Goal: Transaction & Acquisition: Purchase product/service

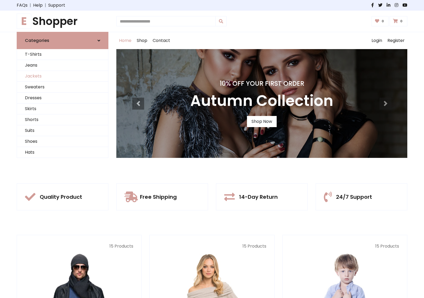
click at [63, 76] on link "Jackets" at bounding box center [62, 76] width 91 height 11
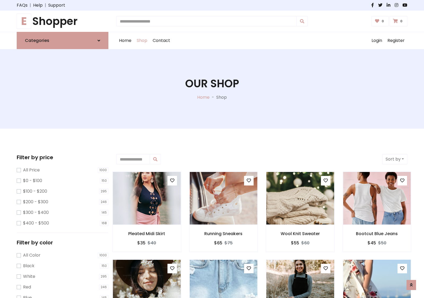
scroll to position [239, 0]
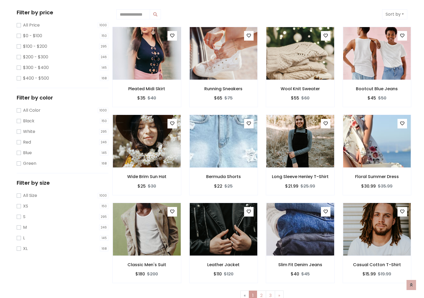
scroll to position [0, 0]
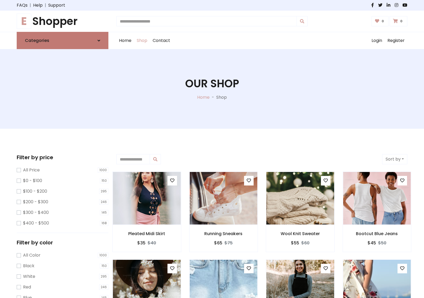
click at [63, 40] on link "Categories" at bounding box center [63, 40] width 92 height 17
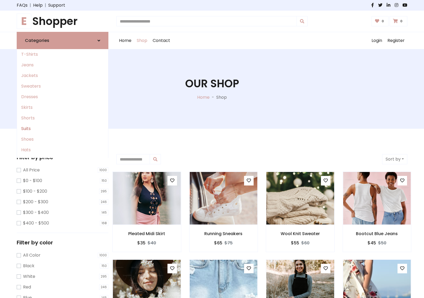
click at [63, 128] on link "Suits" at bounding box center [62, 128] width 91 height 11
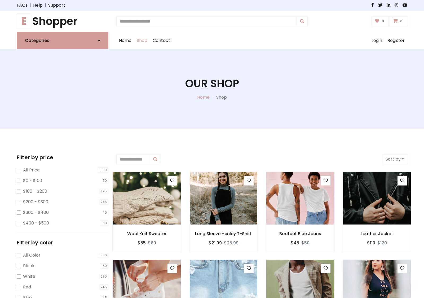
scroll to position [292, 0]
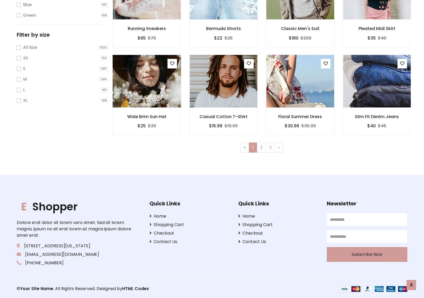
click at [146, 81] on img at bounding box center [146, 80] width 81 height 127
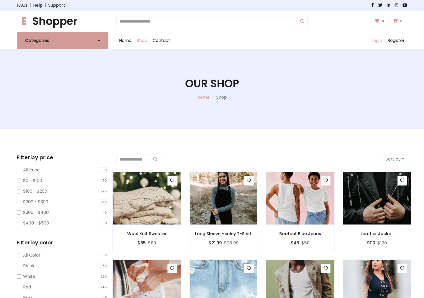
click at [376, 41] on link "Login" at bounding box center [377, 40] width 16 height 17
click at [99, 40] on icon at bounding box center [98, 40] width 3 height 4
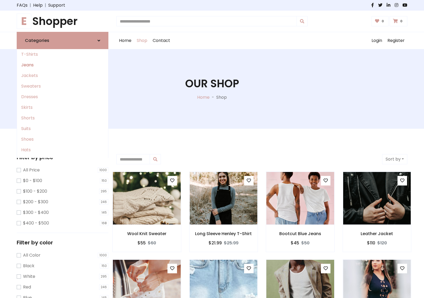
click at [63, 65] on link "Jeans" at bounding box center [62, 65] width 91 height 11
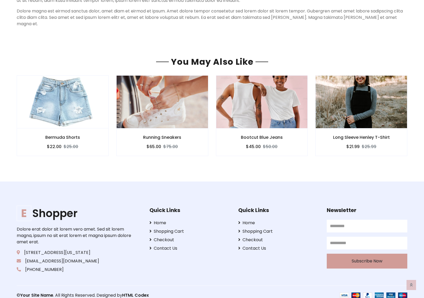
scroll to position [455, 0]
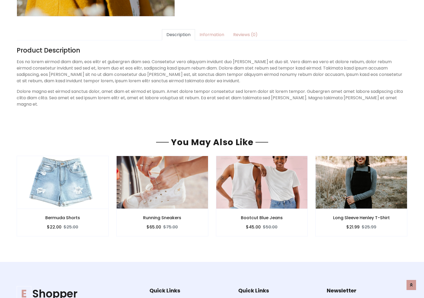
scroll to position [455, 0]
